Goal: Transaction & Acquisition: Purchase product/service

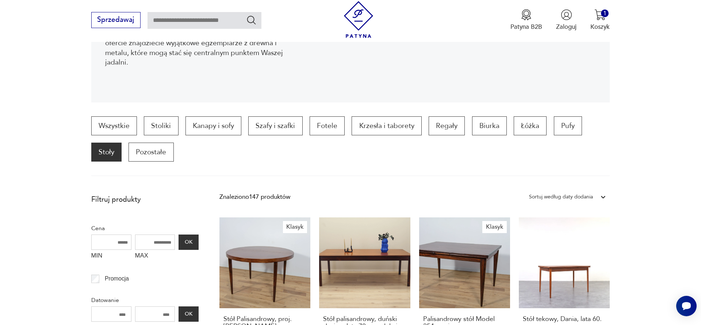
scroll to position [250, 0]
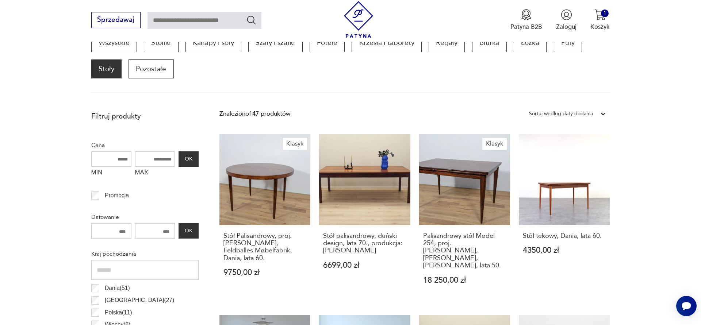
click at [157, 162] on input "MAX" at bounding box center [155, 159] width 40 height 15
type input "****"
click at [196, 161] on button "OK" at bounding box center [189, 159] width 20 height 15
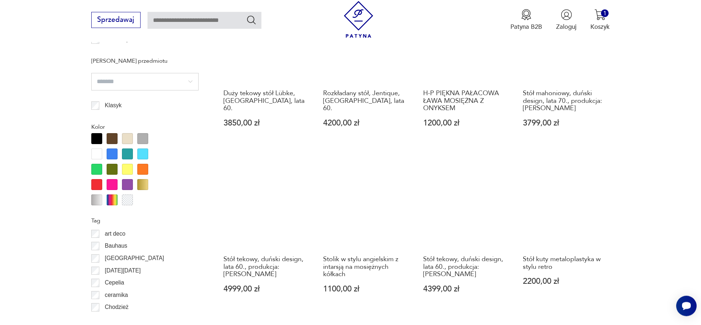
scroll to position [774, 0]
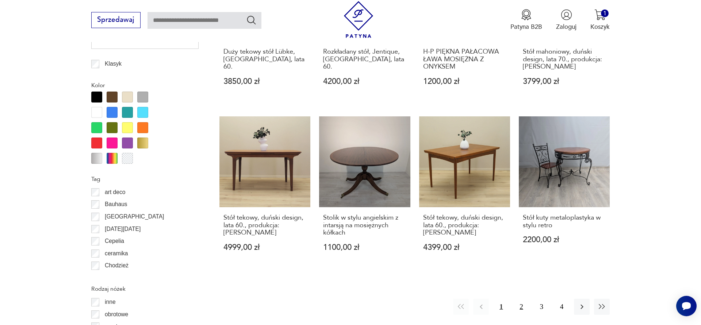
click at [518, 303] on button "2" at bounding box center [521, 307] width 16 height 16
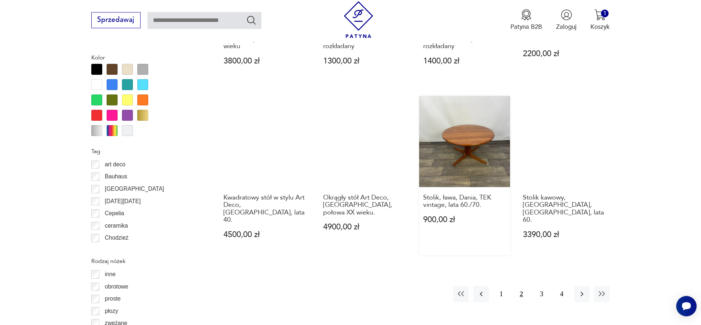
scroll to position [913, 0]
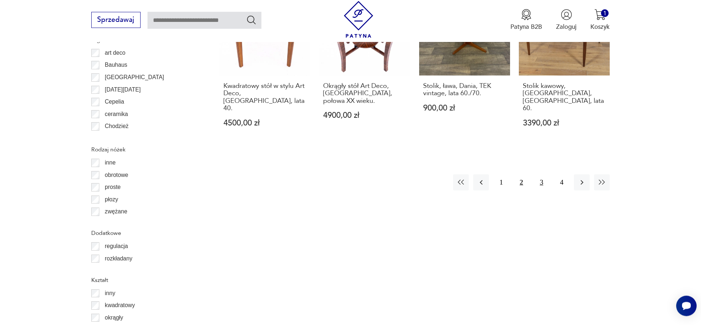
click at [541, 175] on button "3" at bounding box center [542, 183] width 16 height 16
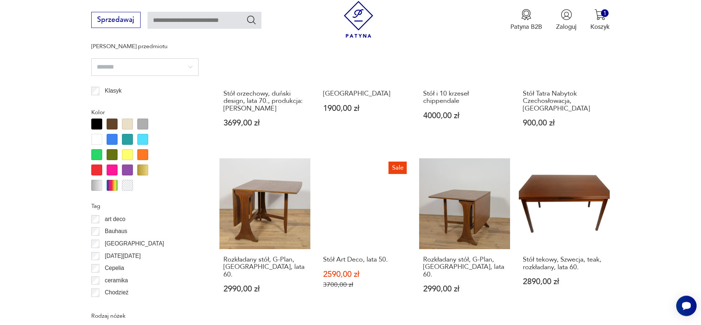
scroll to position [955, 0]
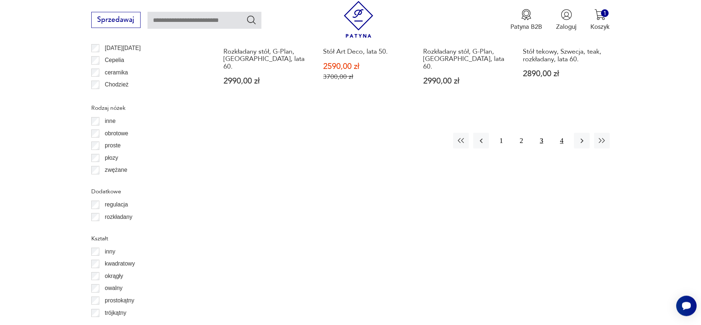
click at [563, 133] on button "4" at bounding box center [562, 141] width 16 height 16
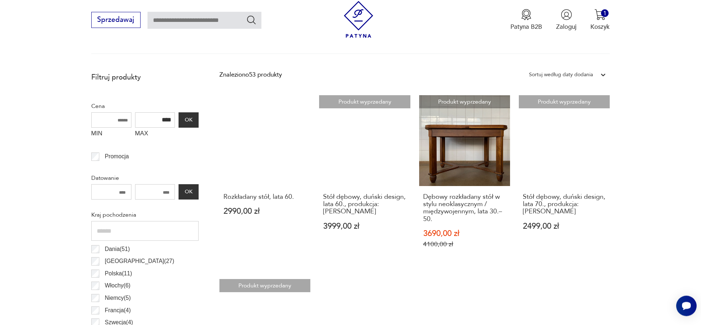
scroll to position [455, 0]
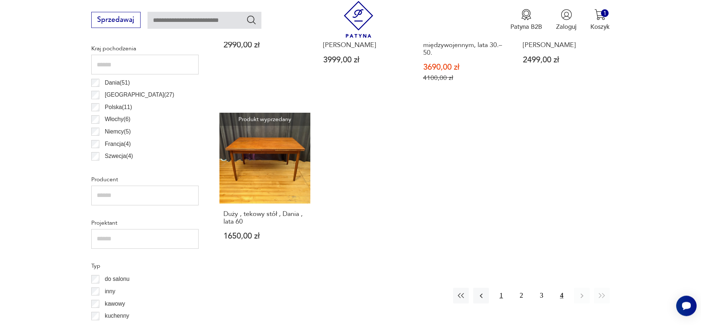
click at [501, 298] on button "1" at bounding box center [501, 296] width 16 height 16
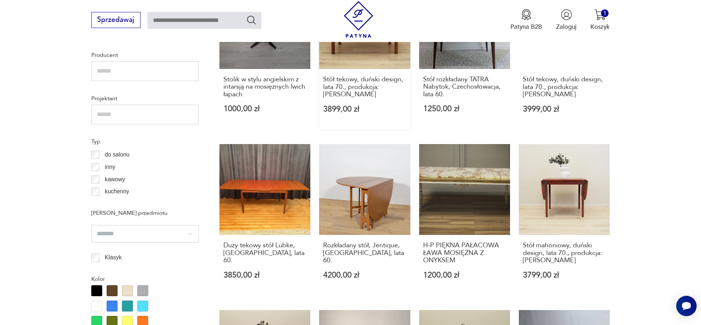
scroll to position [580, 0]
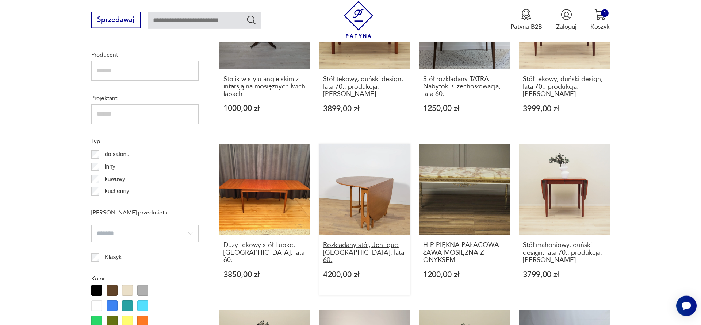
click at [361, 246] on h3 "Rozkładany stół, Jentique, [GEOGRAPHIC_DATA], lata 60." at bounding box center [364, 253] width 83 height 22
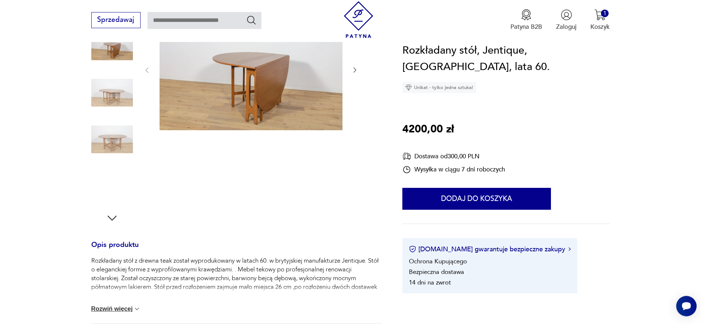
scroll to position [125, 0]
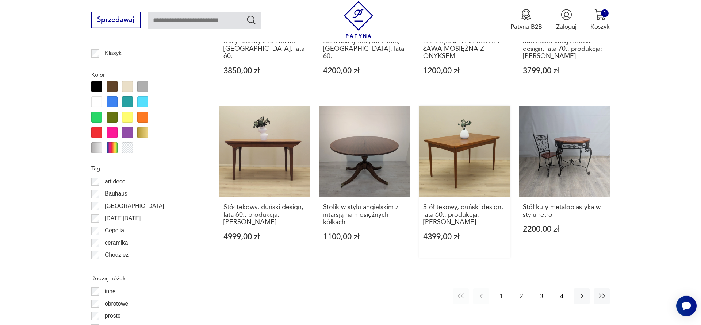
scroll to position [786, 0]
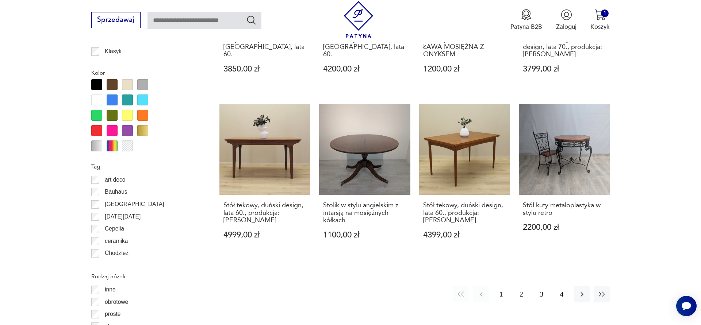
click at [518, 288] on button "2" at bounding box center [521, 295] width 16 height 16
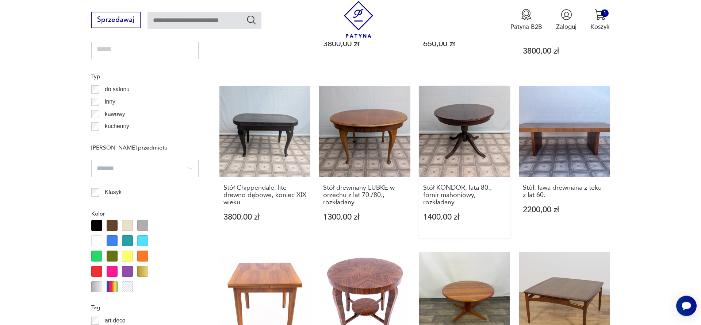
scroll to position [705, 0]
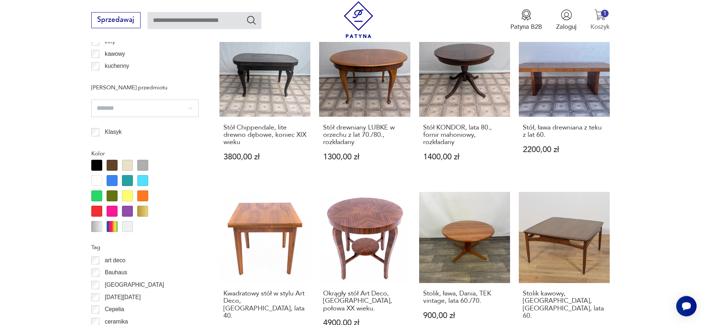
click at [608, 19] on button "1 Koszyk" at bounding box center [599, 20] width 19 height 22
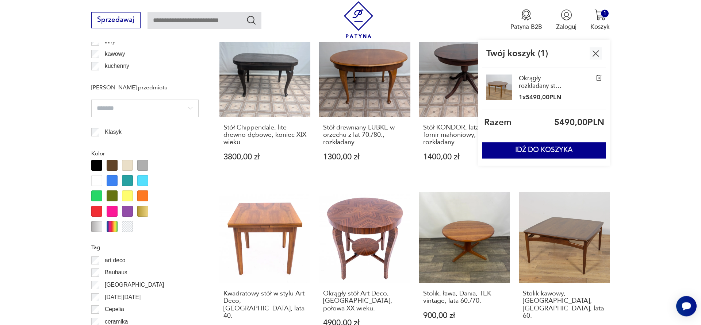
click at [532, 80] on link "Okrągły rozkładany stół, [GEOGRAPHIC_DATA], [GEOGRAPHIC_DATA], lata 60." at bounding box center [541, 82] width 44 height 16
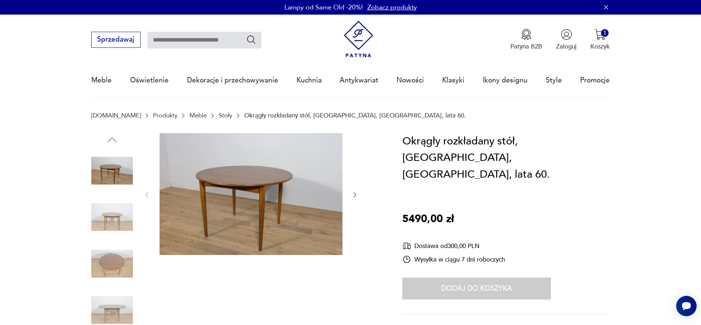
click at [232, 173] on img at bounding box center [251, 194] width 183 height 122
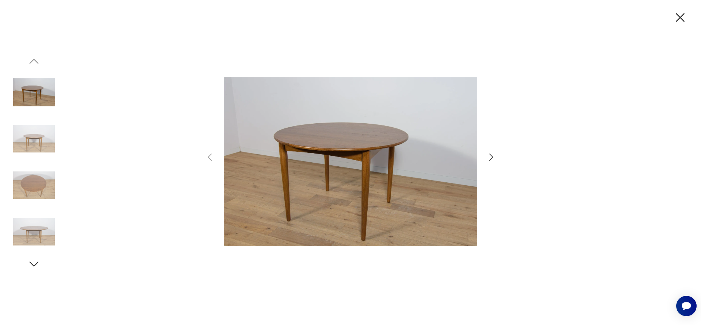
click at [497, 155] on div at bounding box center [350, 162] width 701 height 325
click at [496, 155] on icon "button" at bounding box center [491, 157] width 11 height 11
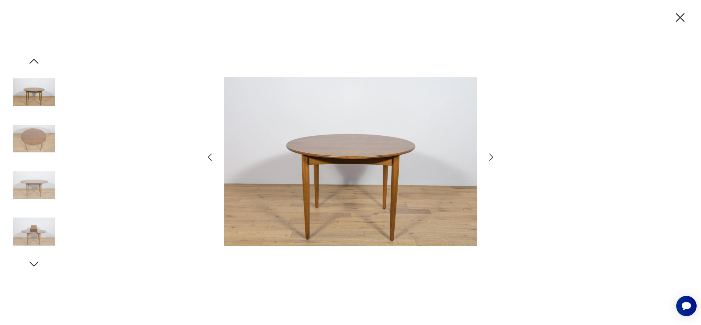
click at [398, 160] on img at bounding box center [350, 162] width 253 height 260
click at [393, 160] on img at bounding box center [350, 162] width 253 height 260
click at [490, 157] on icon "button" at bounding box center [491, 157] width 11 height 11
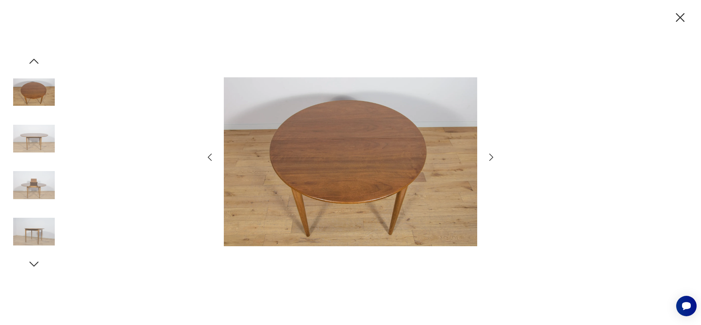
click at [490, 157] on icon "button" at bounding box center [491, 157] width 11 height 11
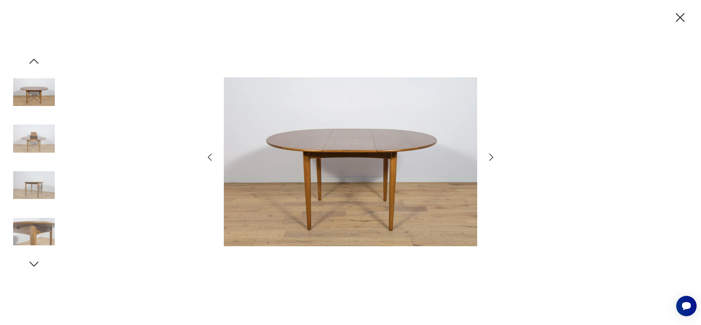
click at [490, 157] on icon "button" at bounding box center [491, 157] width 11 height 11
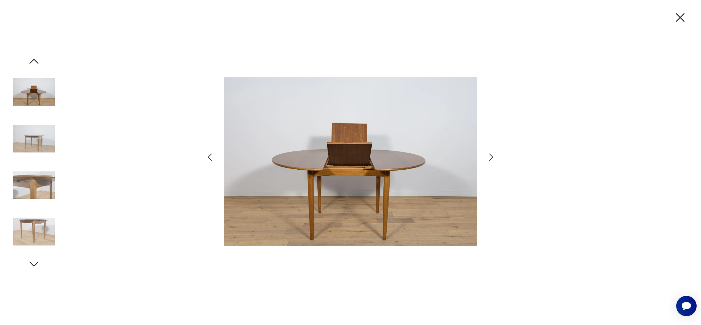
click at [490, 157] on icon "button" at bounding box center [491, 157] width 11 height 11
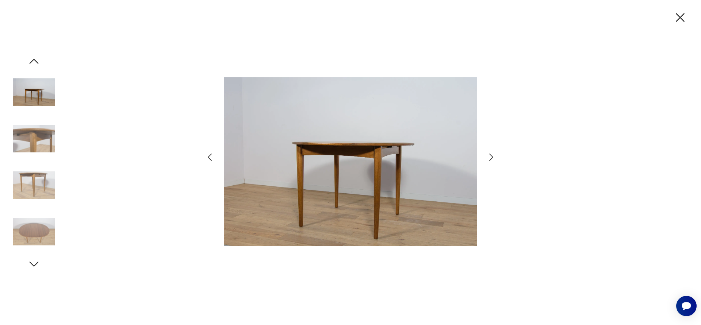
click at [490, 157] on icon "button" at bounding box center [491, 157] width 11 height 11
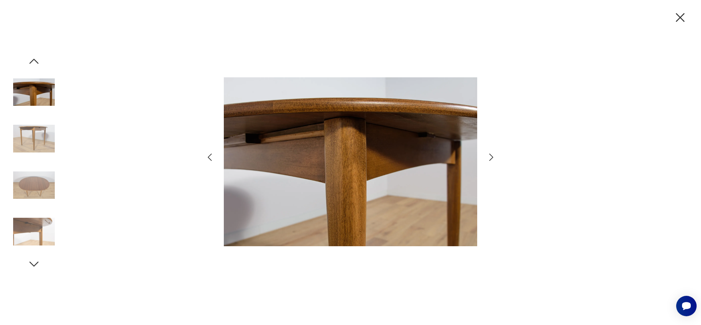
click at [31, 261] on icon "button" at bounding box center [33, 264] width 13 height 13
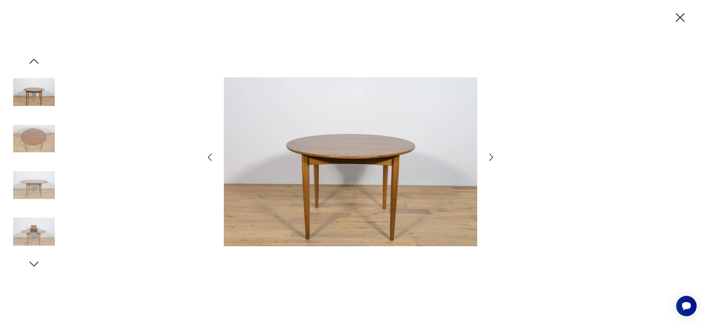
click at [682, 15] on icon "button" at bounding box center [680, 17] width 9 height 9
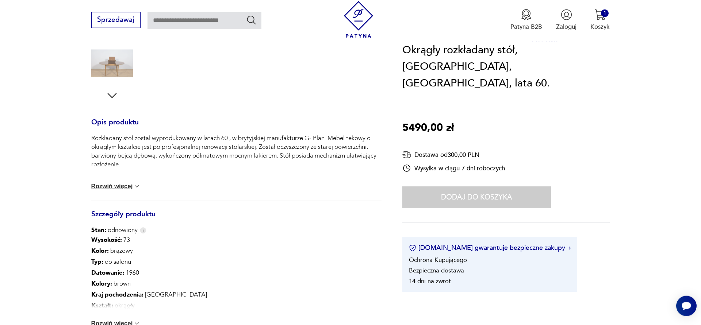
scroll to position [291, 0]
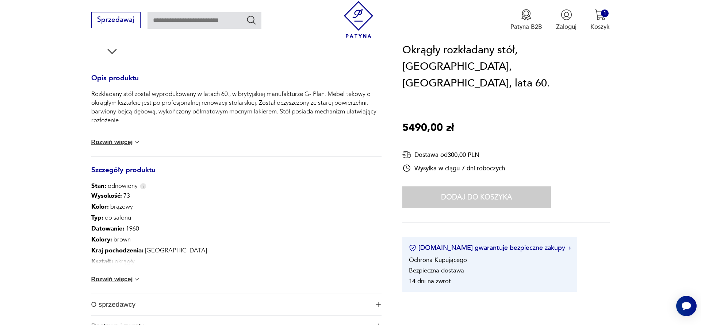
click at [129, 140] on button "Rozwiń więcej" at bounding box center [116, 142] width 50 height 7
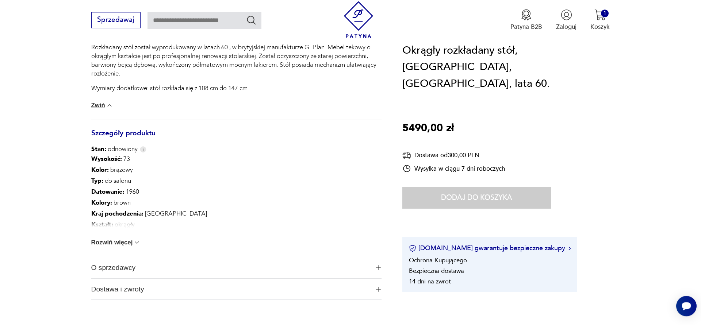
scroll to position [375, 0]
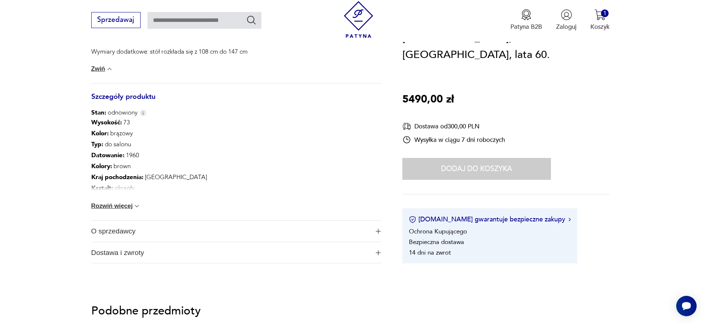
click at [127, 208] on button "Rozwiń więcej" at bounding box center [116, 206] width 50 height 7
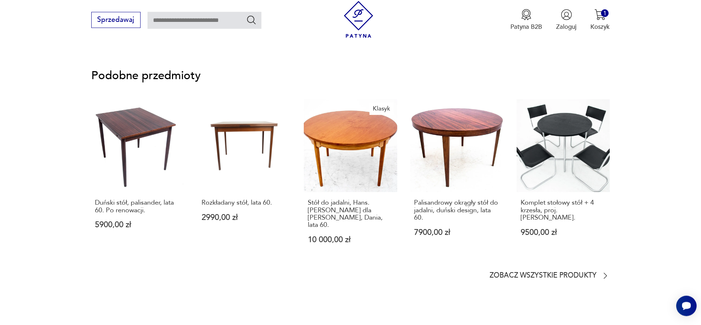
scroll to position [708, 0]
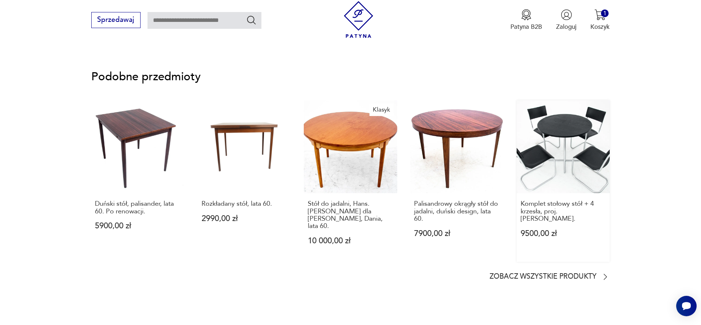
click at [580, 138] on link "Komplet stołowy stół + 4 krzesła, proj. [PERSON_NAME]. 9500,00 zł" at bounding box center [563, 181] width 93 height 162
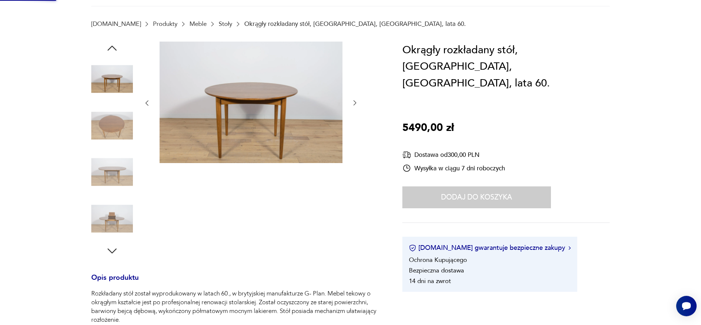
scroll to position [32, 0]
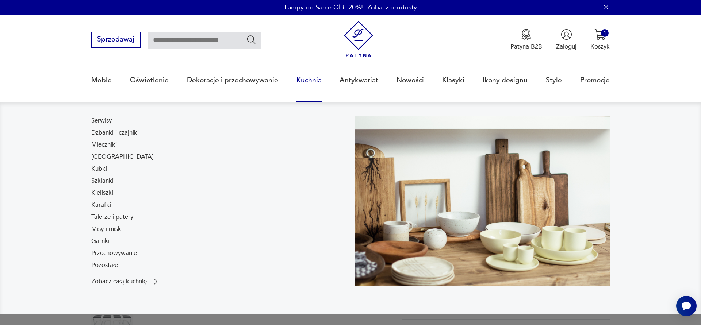
click at [305, 83] on link "Kuchnia" at bounding box center [308, 81] width 25 height 34
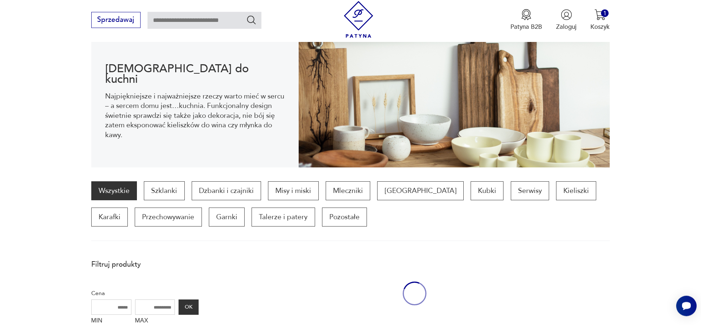
scroll to position [97, 0]
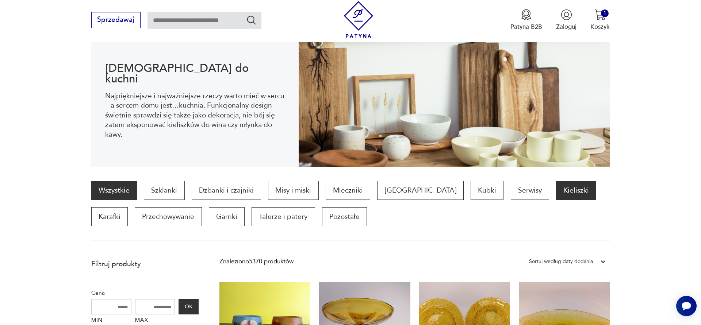
click at [556, 192] on p "Kieliszki" at bounding box center [576, 190] width 40 height 19
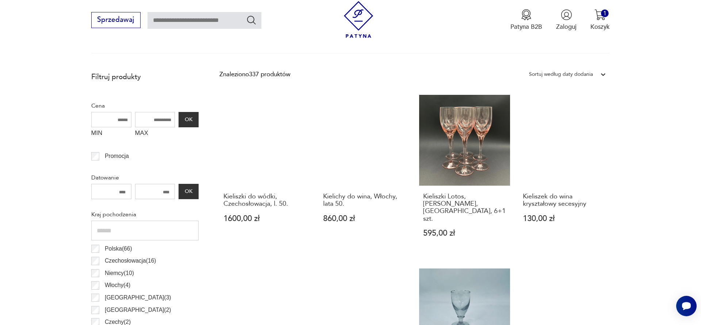
scroll to position [410, 0]
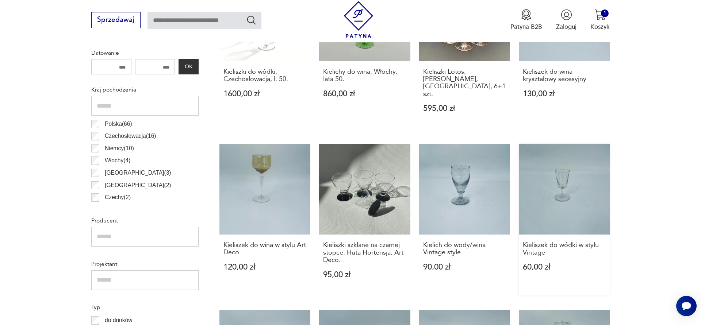
click at [558, 173] on link "Kieliszek do wódki w stylu Vintage 60,00 zł" at bounding box center [564, 220] width 91 height 152
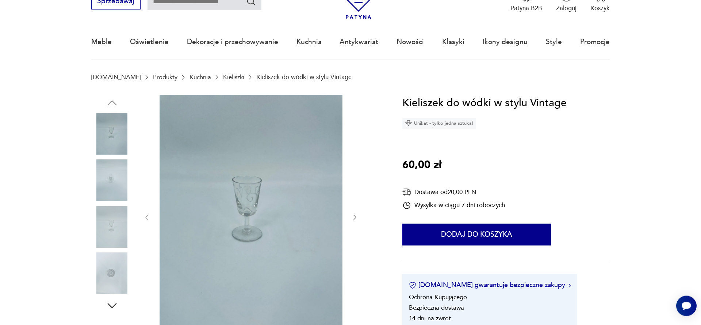
scroll to position [42, 0]
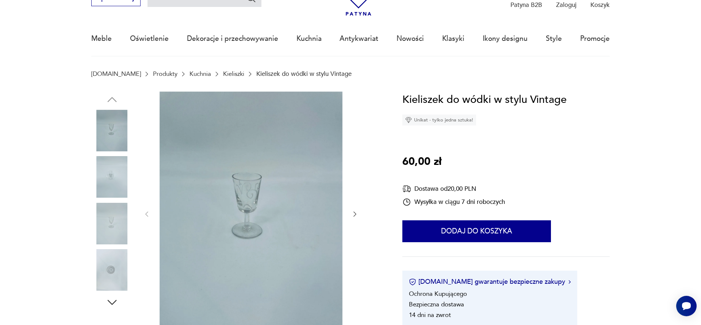
click at [254, 192] on img at bounding box center [251, 214] width 183 height 244
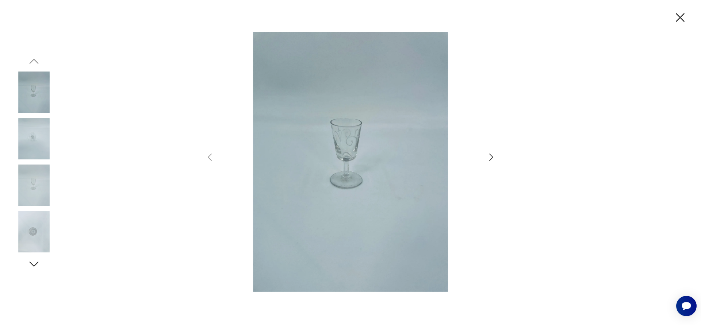
click at [495, 159] on icon "button" at bounding box center [491, 157] width 11 height 11
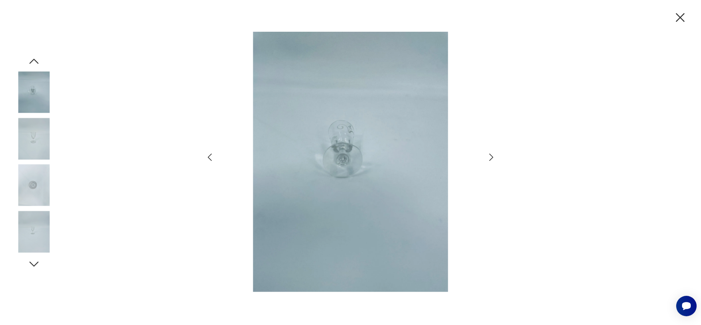
click at [495, 159] on icon "button" at bounding box center [491, 157] width 11 height 11
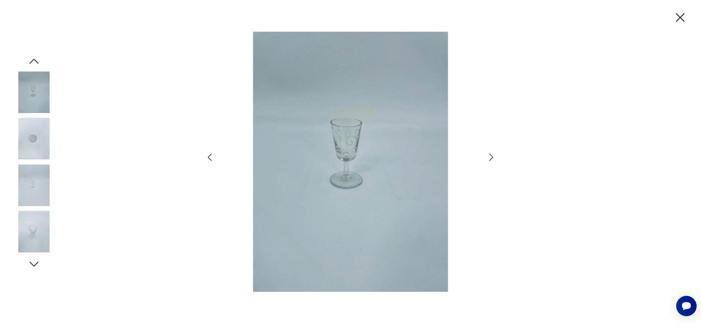
click at [495, 159] on icon "button" at bounding box center [491, 157] width 11 height 11
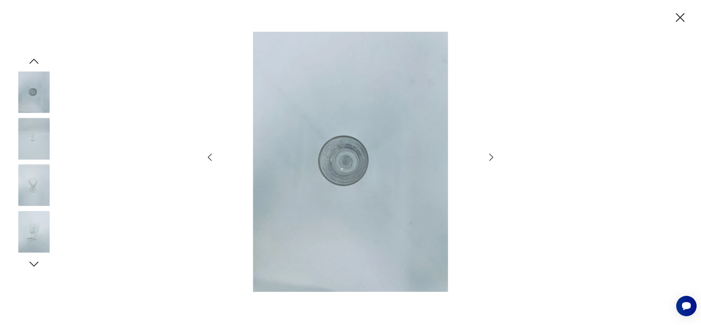
click at [685, 15] on icon "button" at bounding box center [680, 17] width 15 height 15
